Goal: Information Seeking & Learning: Learn about a topic

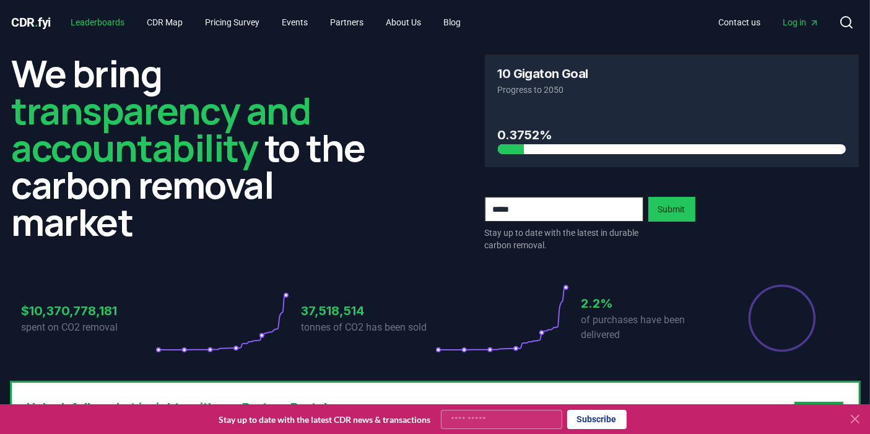
click at [118, 22] on link "Leaderboards" at bounding box center [98, 22] width 74 height 22
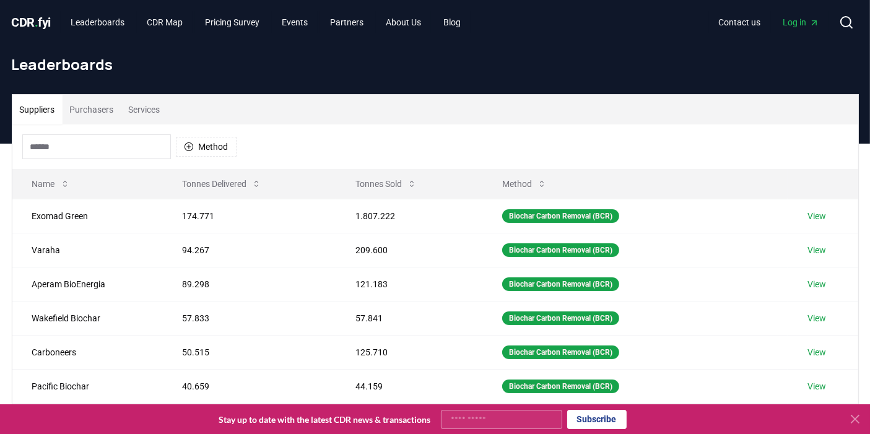
click at [97, 114] on button "Purchasers" at bounding box center [92, 110] width 59 height 30
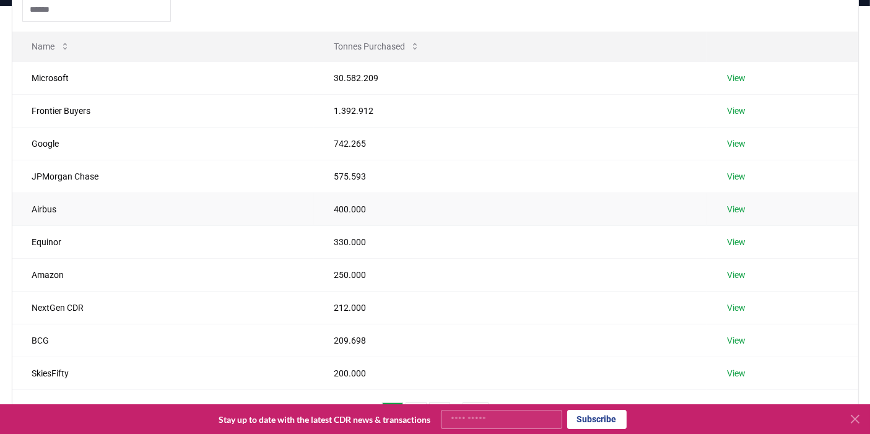
scroll to position [275, 0]
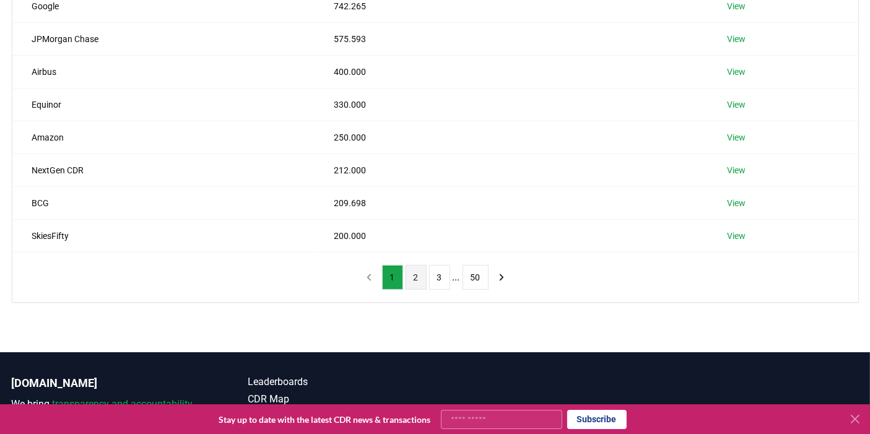
click at [416, 275] on button "2" at bounding box center [416, 277] width 21 height 25
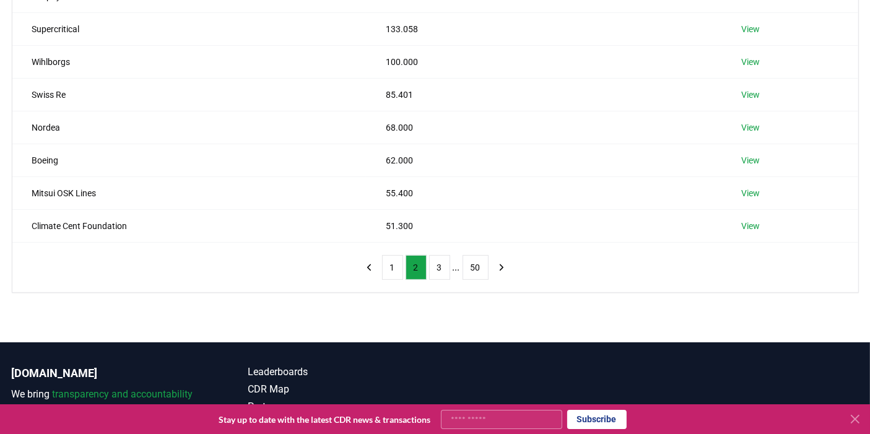
scroll to position [344, 0]
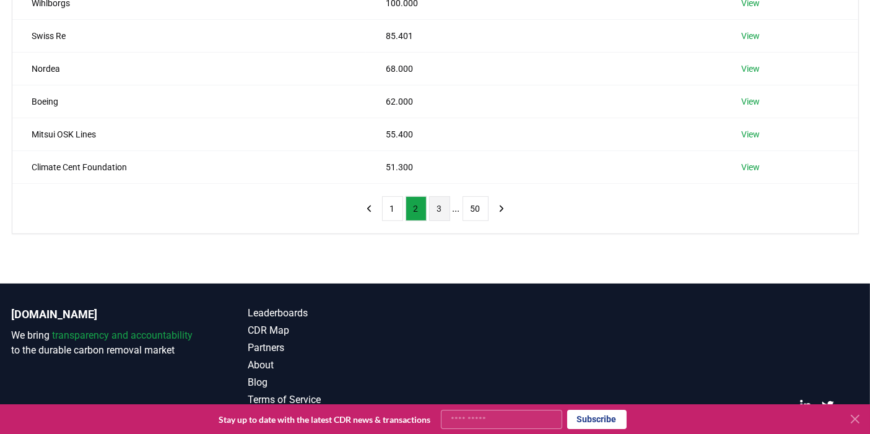
click at [439, 215] on button "3" at bounding box center [439, 208] width 21 height 25
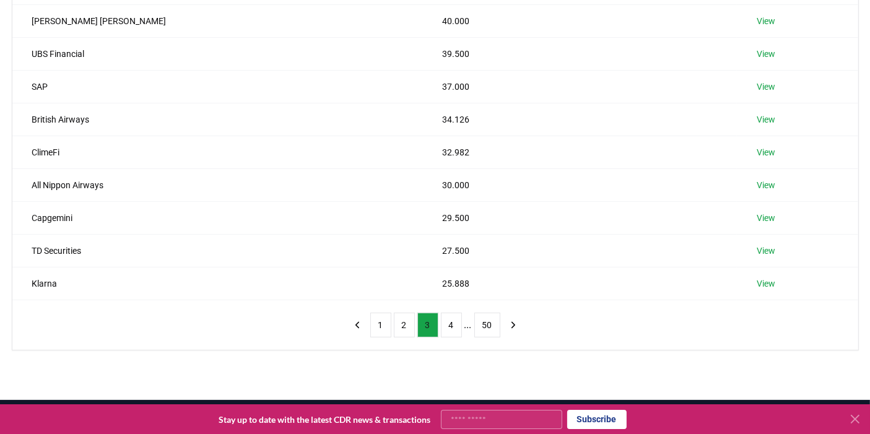
scroll to position [275, 0]
